Goal: Find contact information: Find contact information

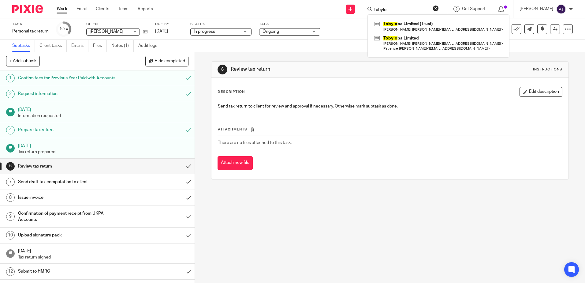
drag, startPoint x: 396, startPoint y: 7, endPoint x: 374, endPoint y: 11, distance: 23.0
click at [374, 11] on div "tobylo" at bounding box center [402, 9] width 71 height 8
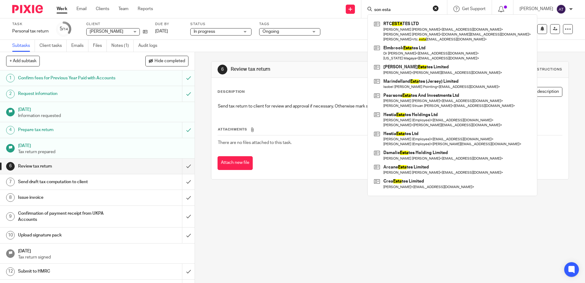
type input "son esta"
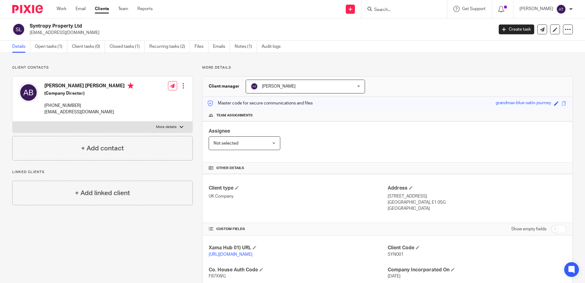
drag, startPoint x: 84, startPoint y: 105, endPoint x: 43, endPoint y: 105, distance: 41.6
click at [43, 105] on div "[PERSON_NAME] [PERSON_NAME] (Company Director) [PHONE_NUMBER] [EMAIL_ADDRESS][D…" at bounding box center [76, 99] width 115 height 39
copy p "[PHONE_NUMBER]"
